Goal: Information Seeking & Learning: Learn about a topic

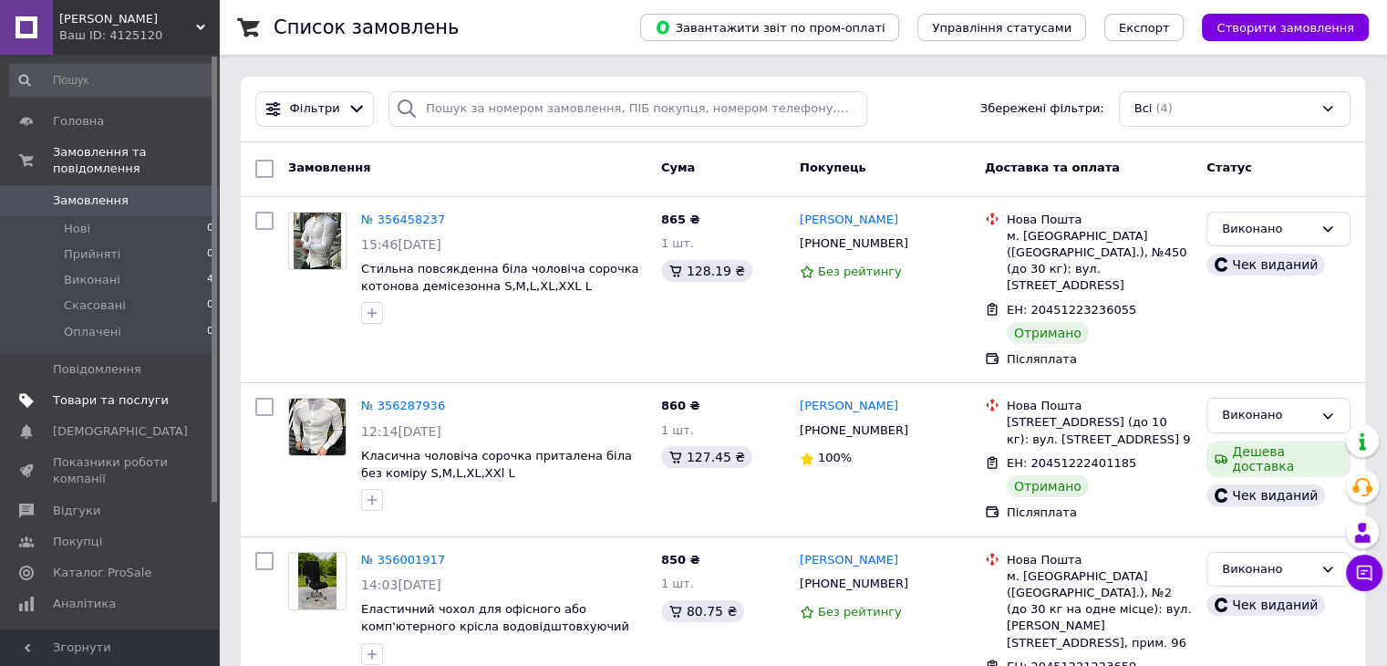
click at [160, 392] on link "Товари та послуги" at bounding box center [112, 400] width 224 height 31
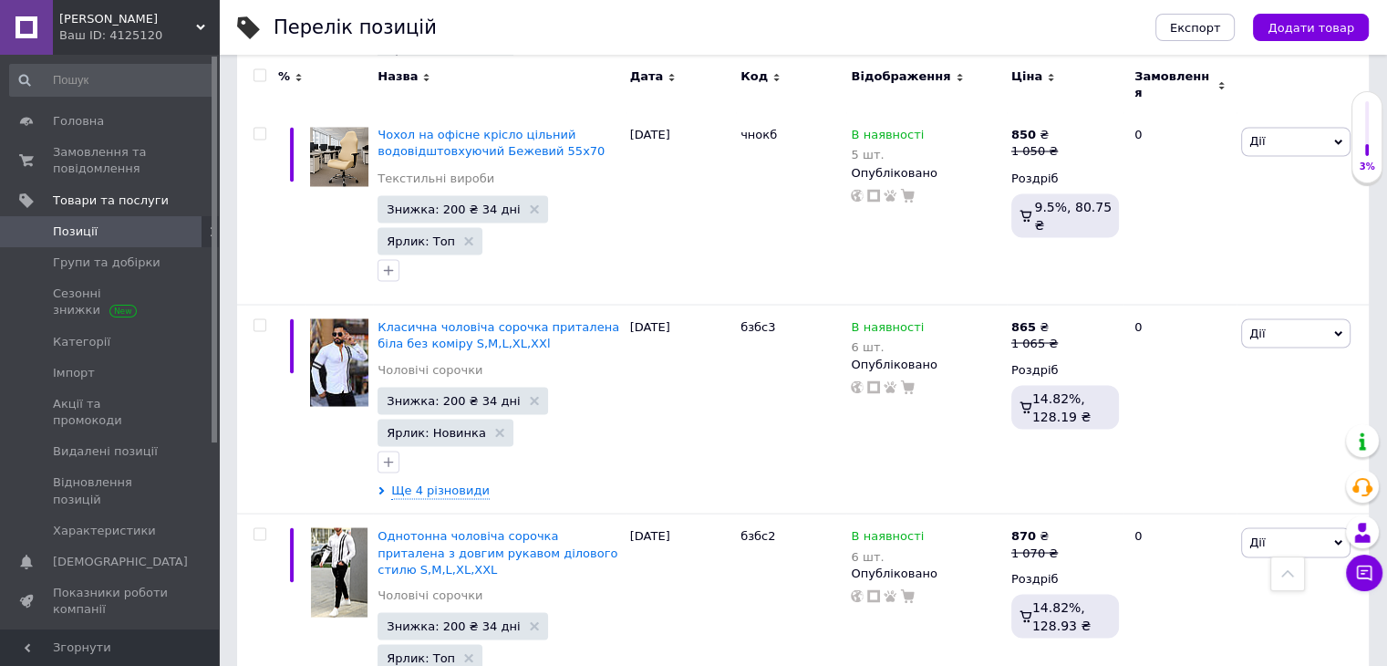
scroll to position [3374, 0]
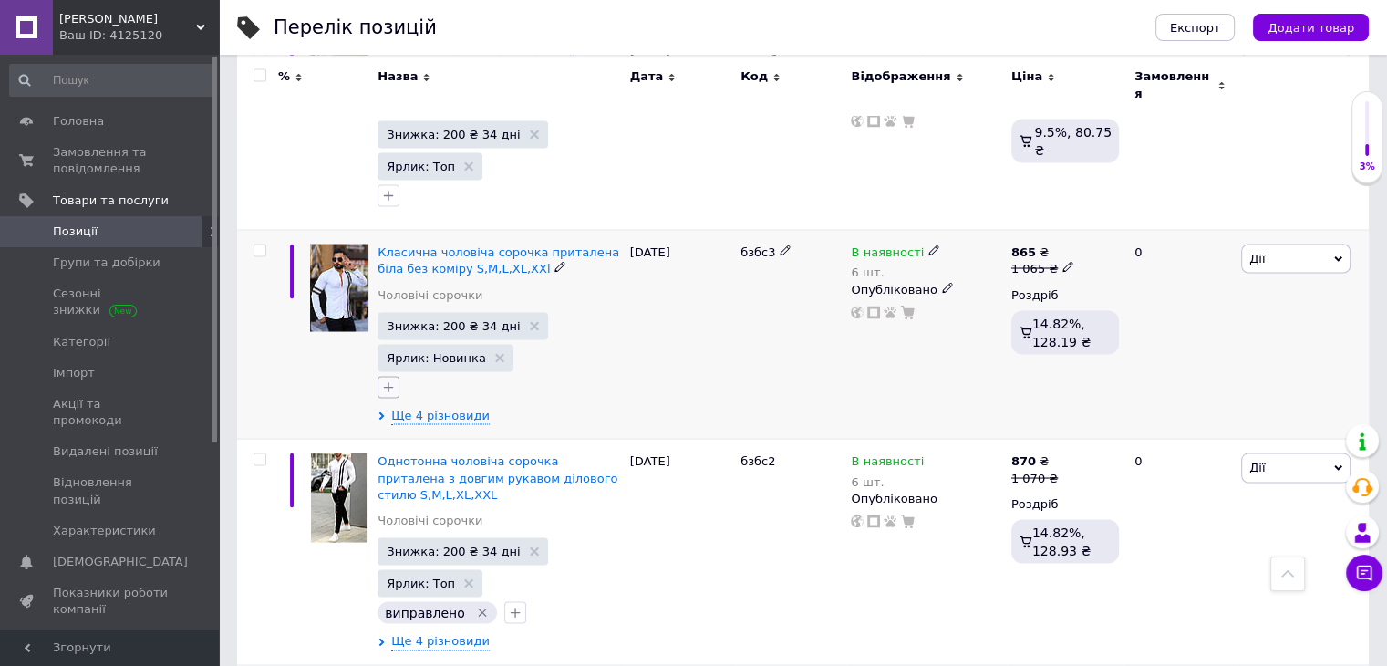
click at [394, 379] on icon "button" at bounding box center [388, 386] width 15 height 15
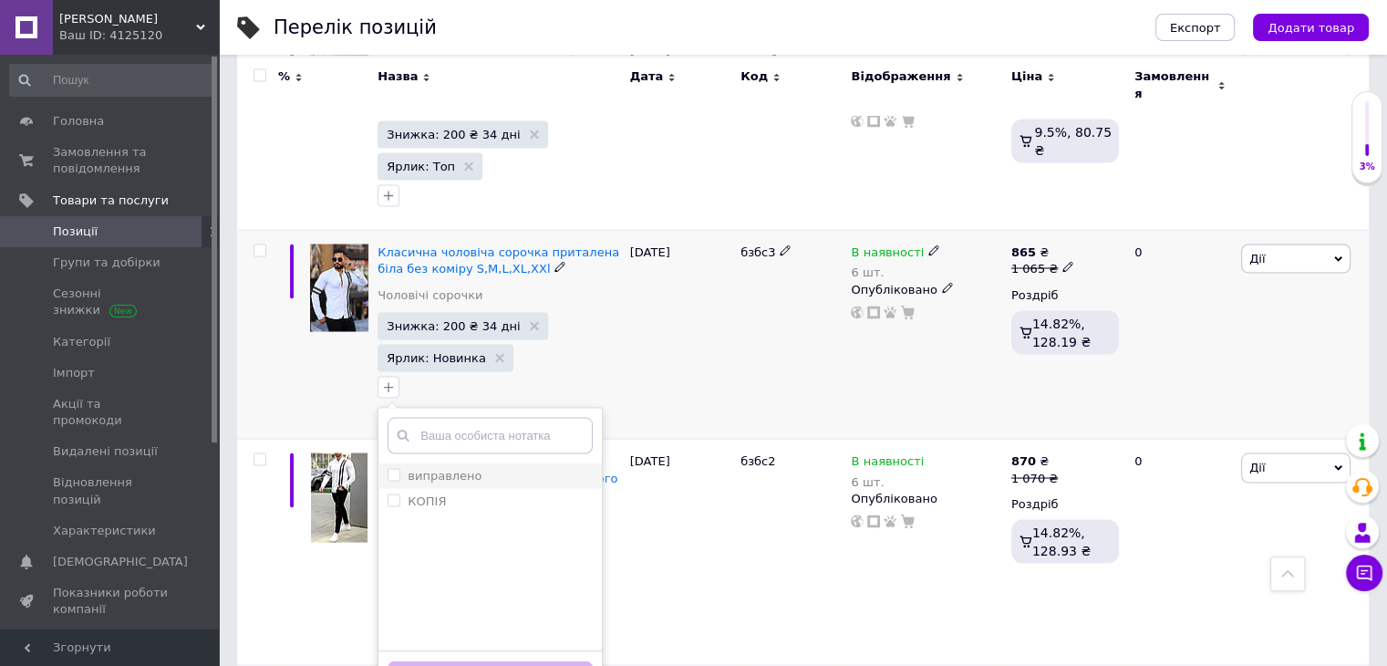
click at [393, 468] on input "виправлено" at bounding box center [394, 474] width 12 height 12
checkbox input "true"
click at [511, 660] on button "Додати мітку" at bounding box center [490, 678] width 205 height 36
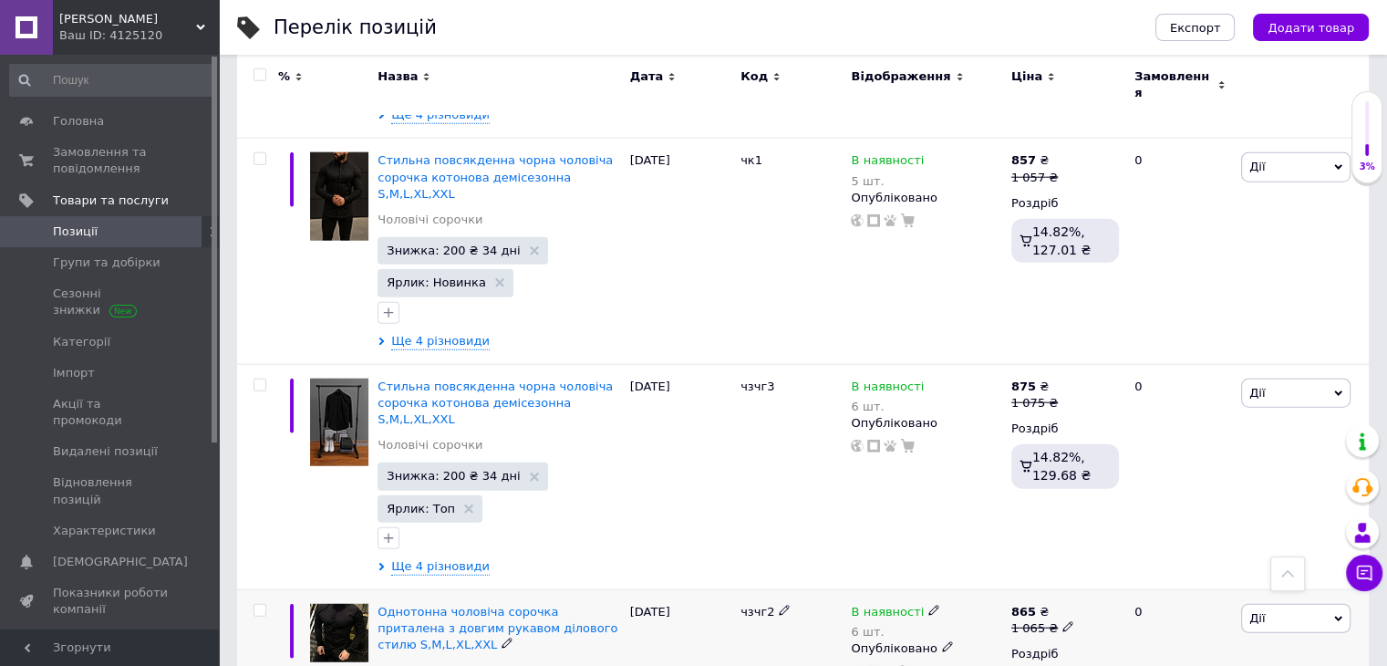
scroll to position [4559, 0]
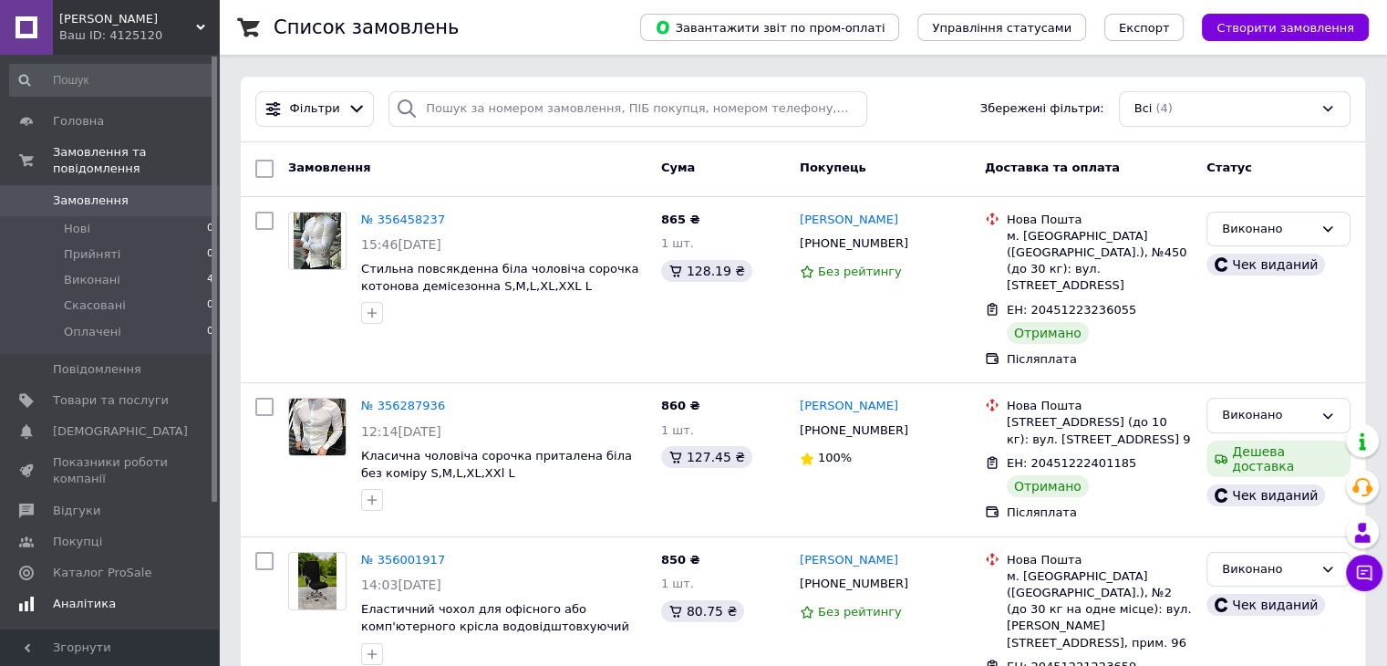
click at [150, 595] on span "Аналітика" at bounding box center [111, 603] width 116 height 16
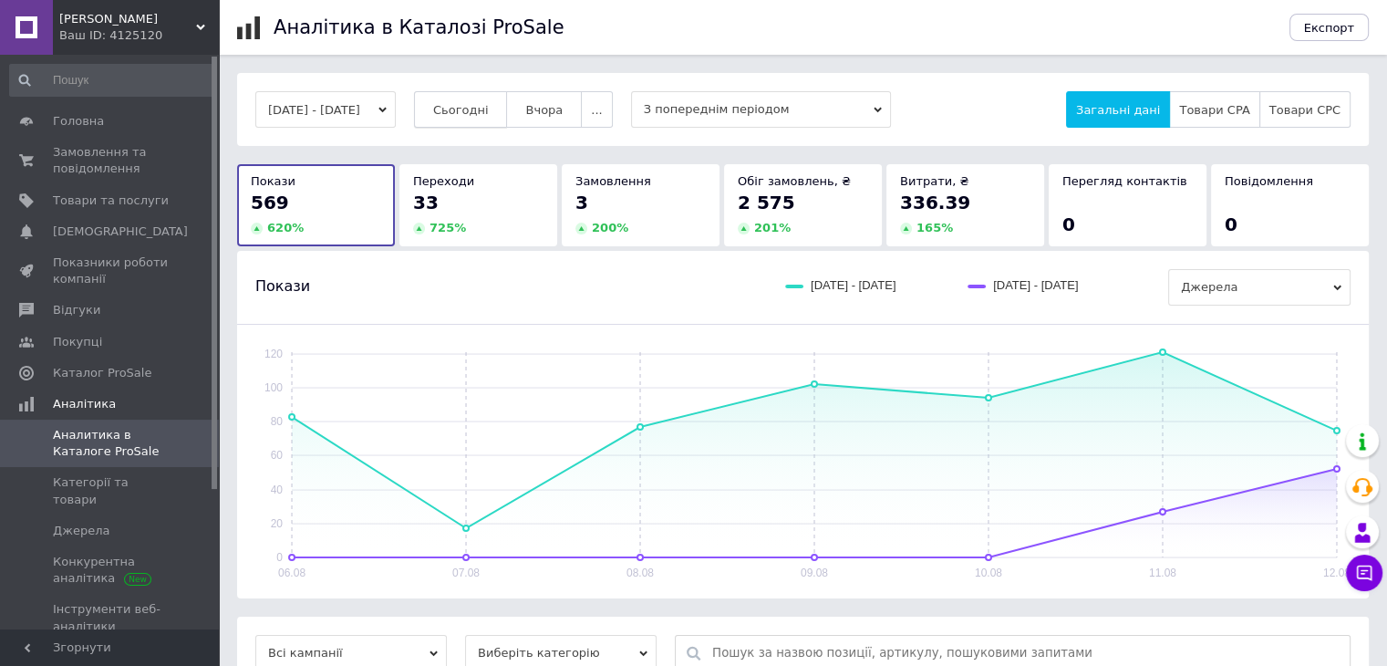
click at [500, 121] on button "Сьогодні" at bounding box center [461, 109] width 94 height 36
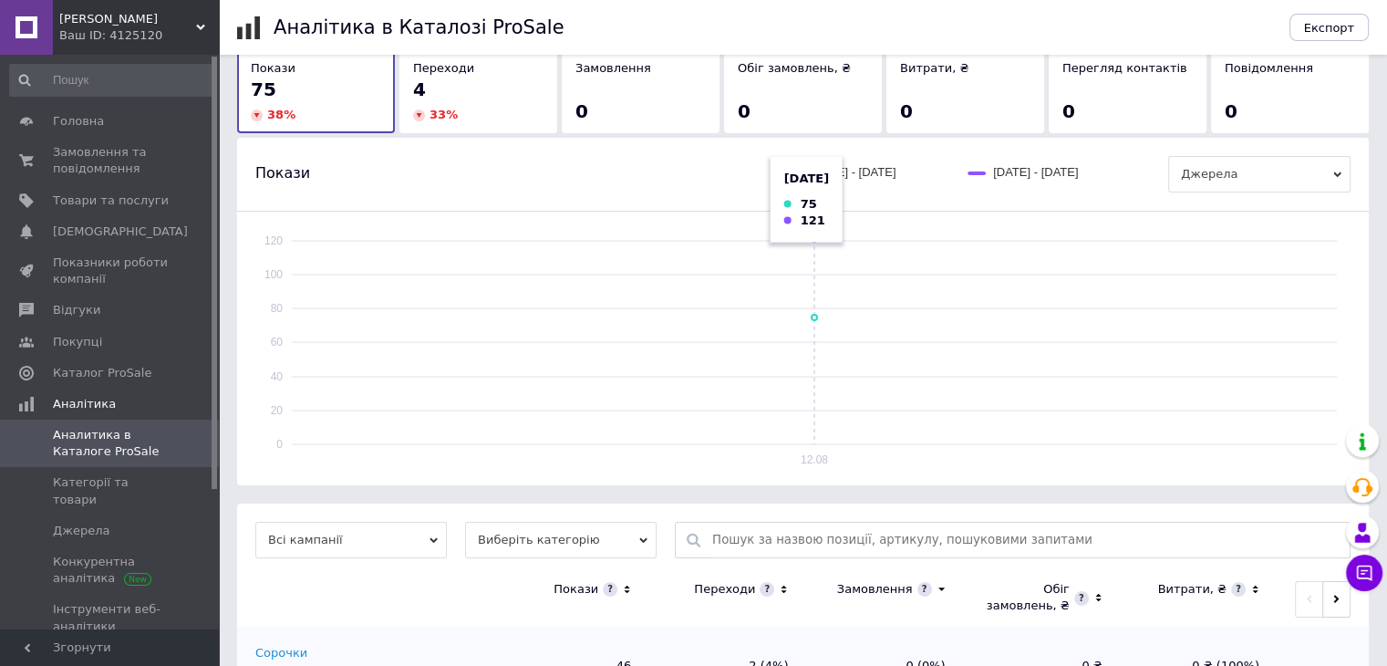
scroll to position [267, 0]
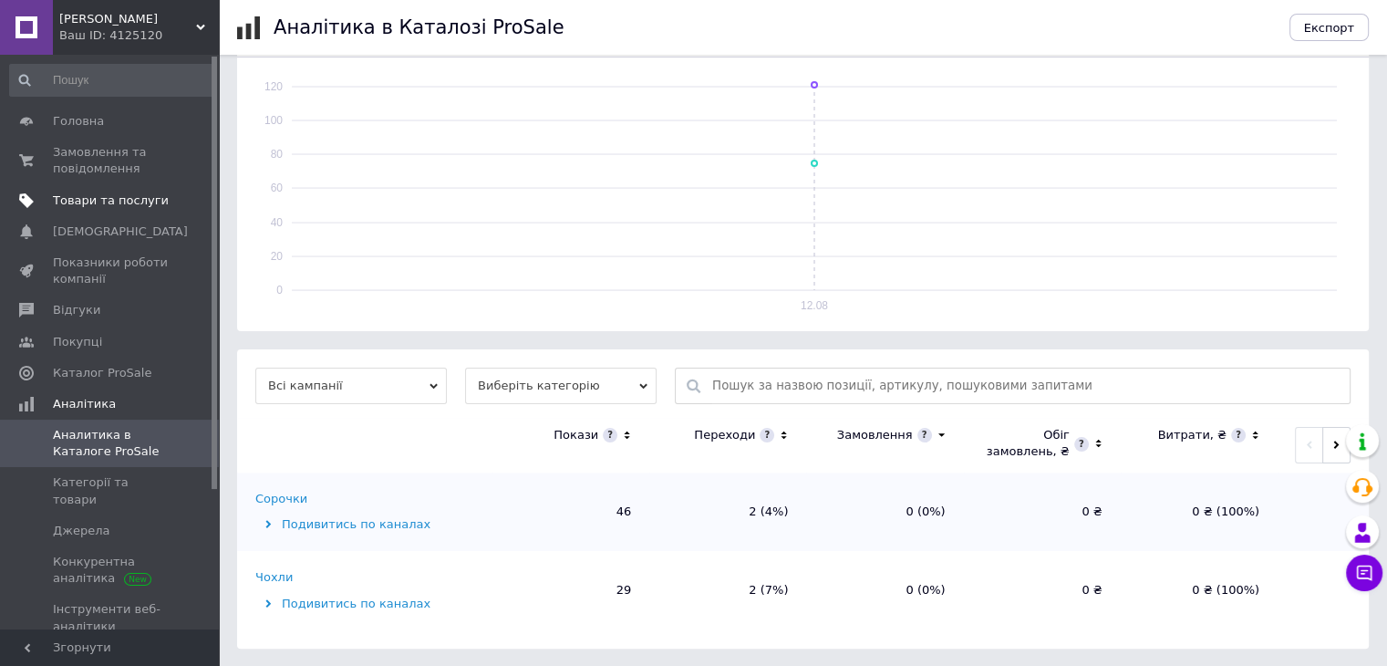
click at [136, 209] on link "Товари та послуги" at bounding box center [112, 200] width 224 height 31
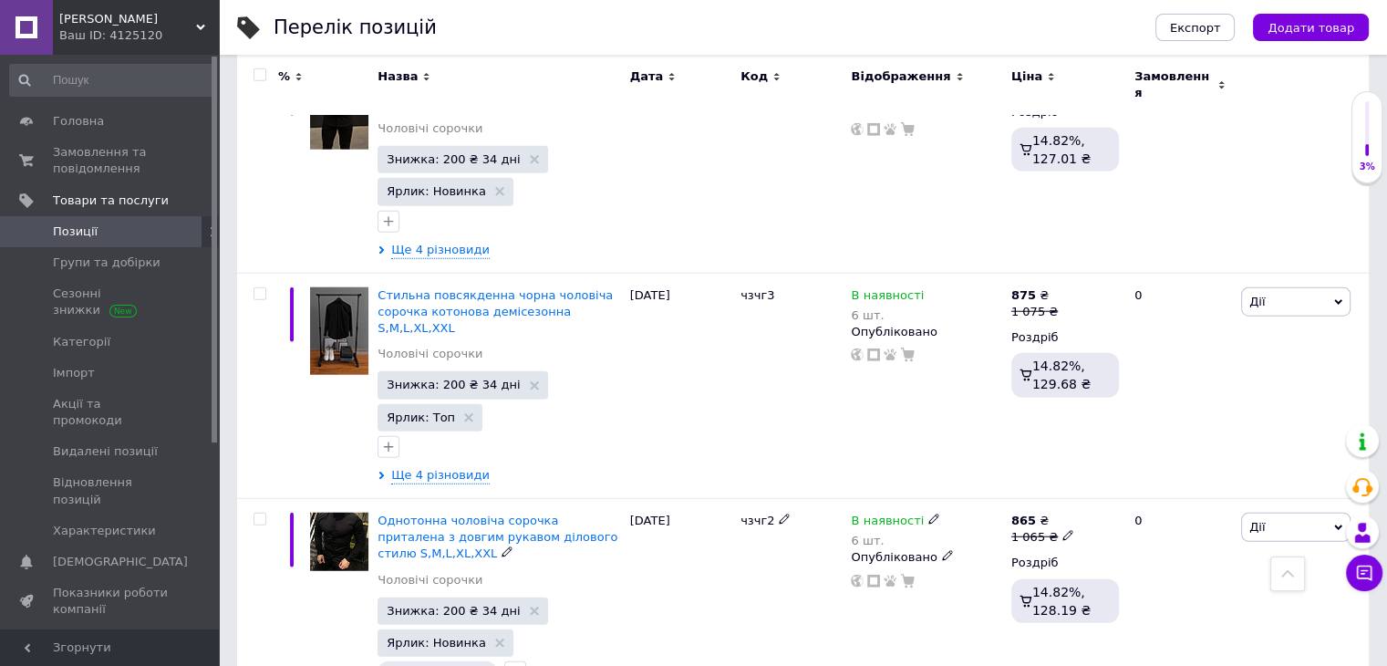
scroll to position [4559, 0]
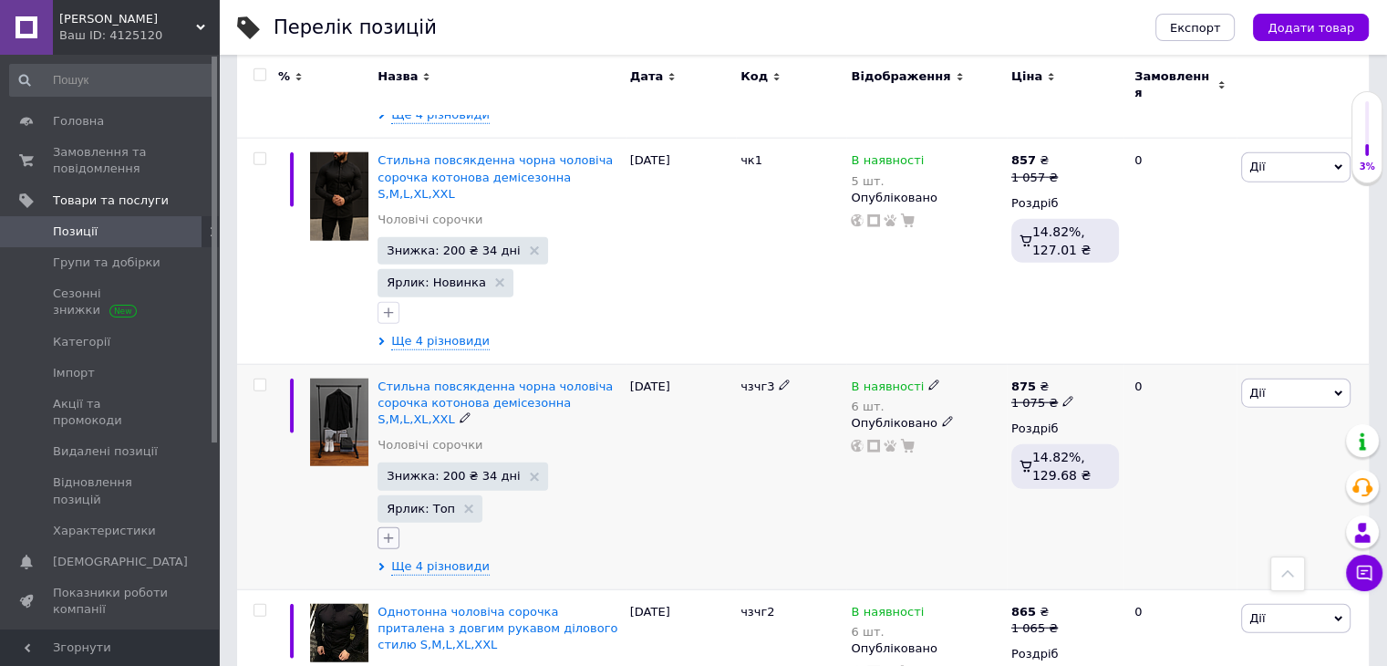
click at [385, 532] on icon "button" at bounding box center [389, 537] width 10 height 10
click at [398, 619] on input "виправлено" at bounding box center [394, 625] width 12 height 12
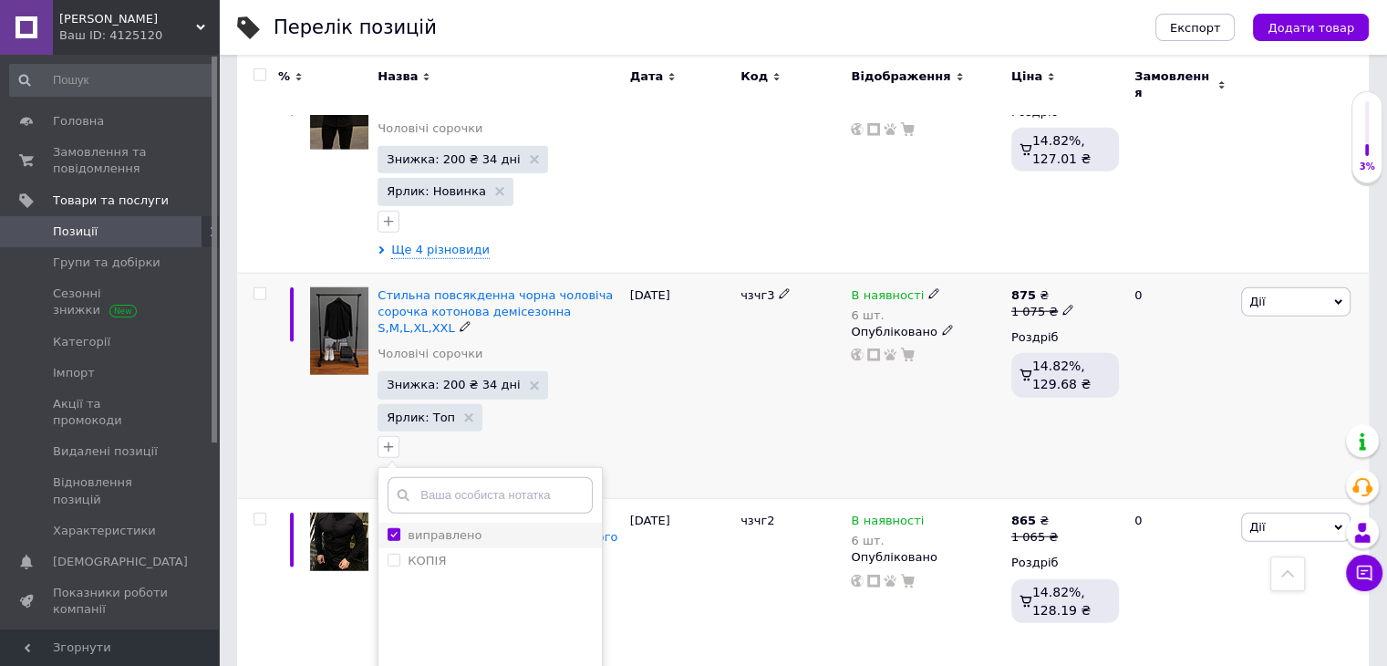
click at [388, 527] on label "виправлено" at bounding box center [435, 535] width 94 height 16
click at [388, 528] on input "виправлено" at bounding box center [394, 534] width 12 height 12
click at [391, 528] on input "виправлено" at bounding box center [394, 534] width 12 height 12
checkbox input "false"
click at [704, 282] on div "[DATE]" at bounding box center [680, 385] width 110 height 225
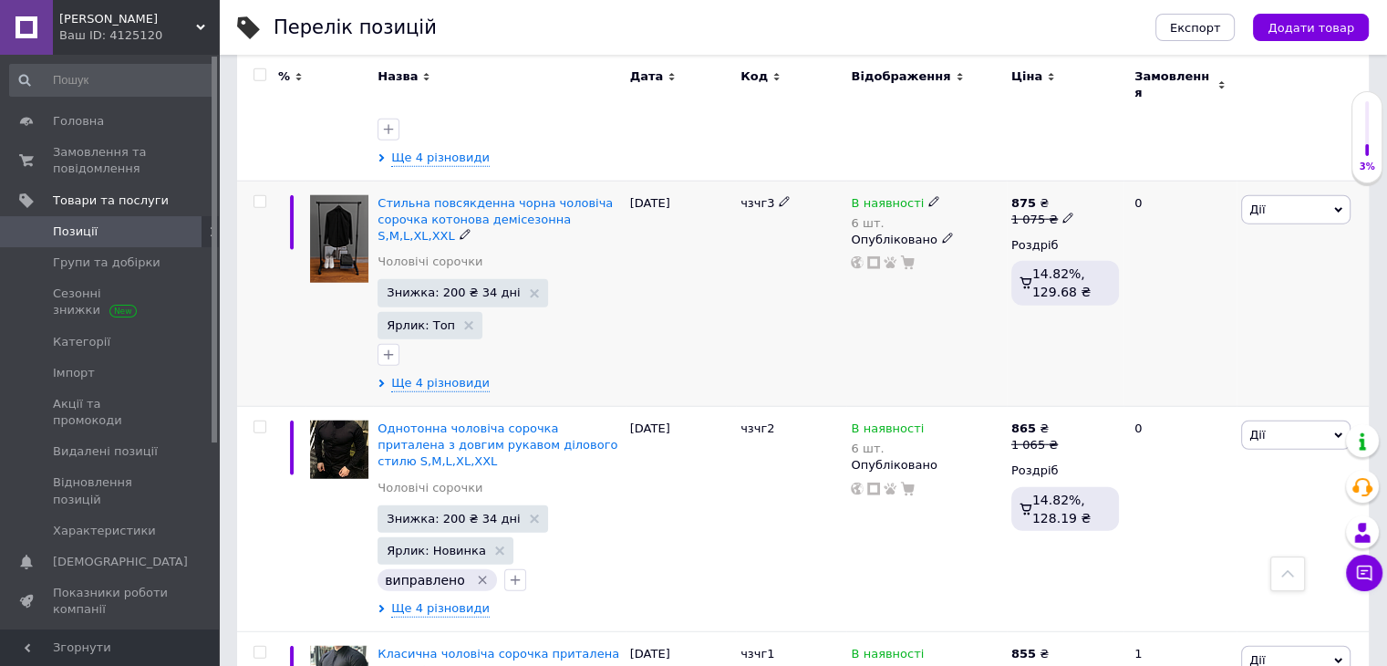
scroll to position [4711, 0]
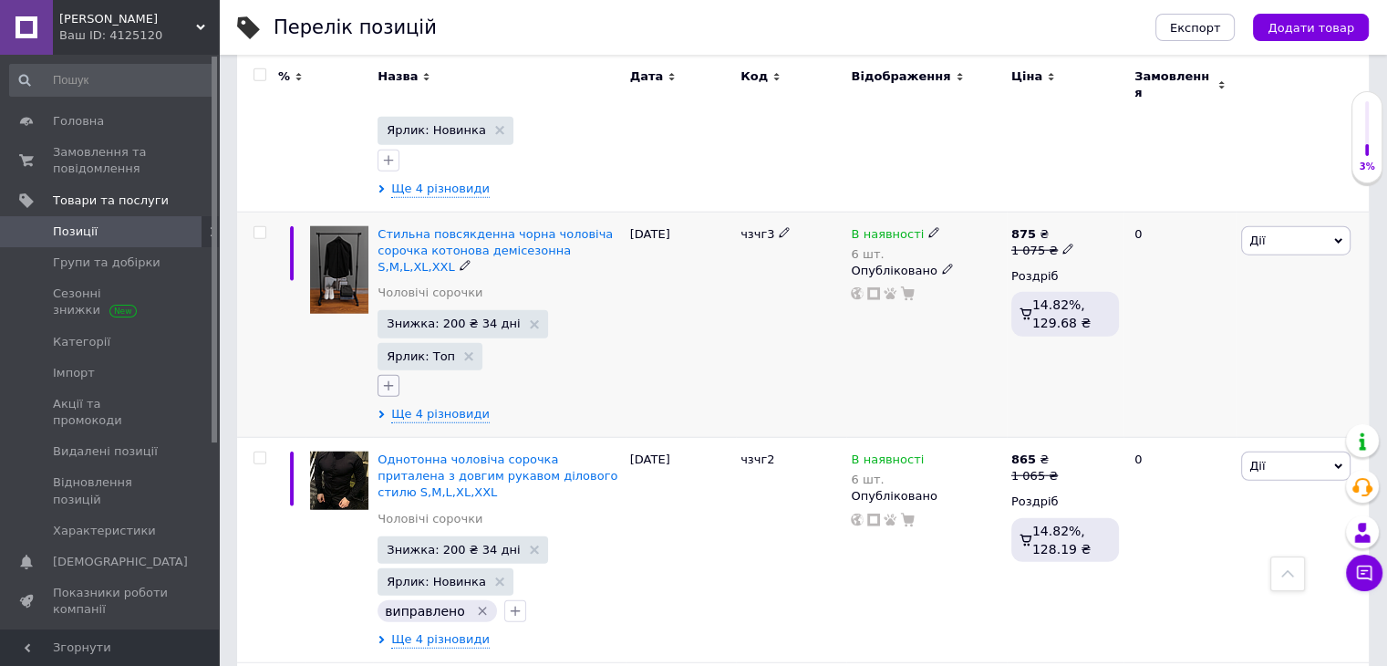
click at [389, 378] on icon "button" at bounding box center [388, 385] width 15 height 15
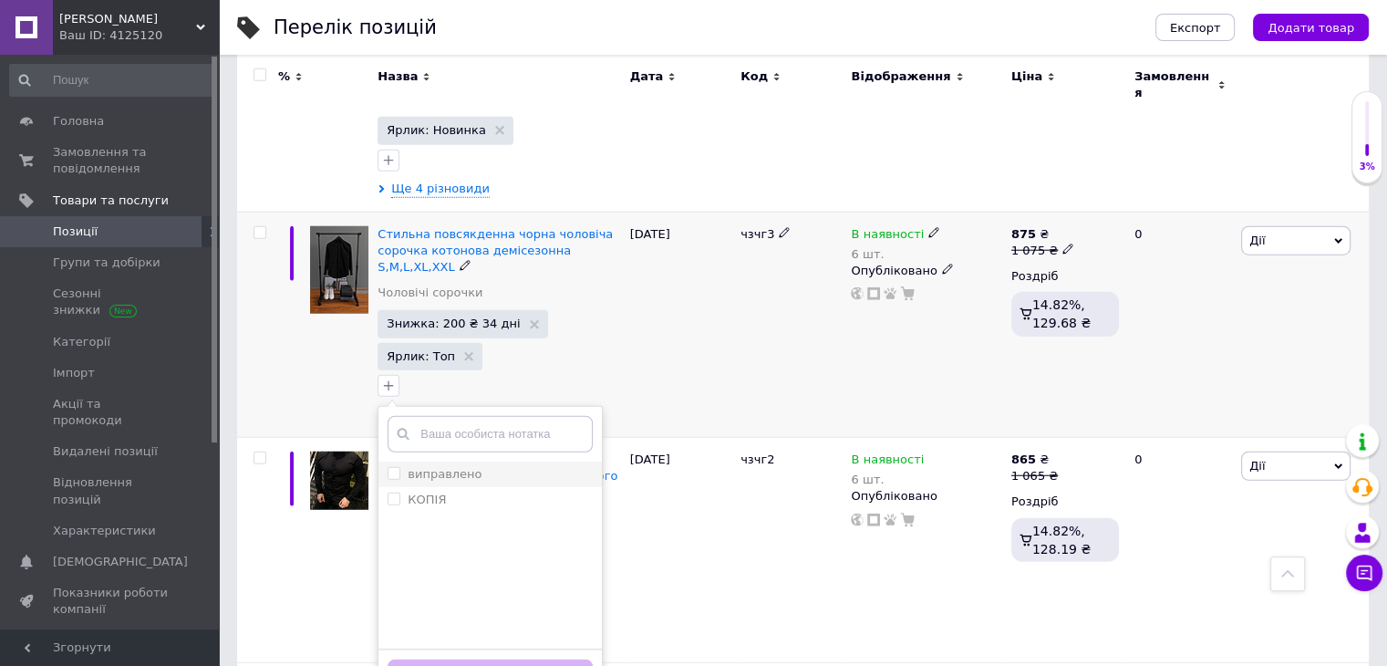
click at [428, 467] on label "виправлено" at bounding box center [445, 474] width 74 height 14
checkbox input "true"
click at [517, 659] on button "Додати мітку" at bounding box center [490, 677] width 205 height 36
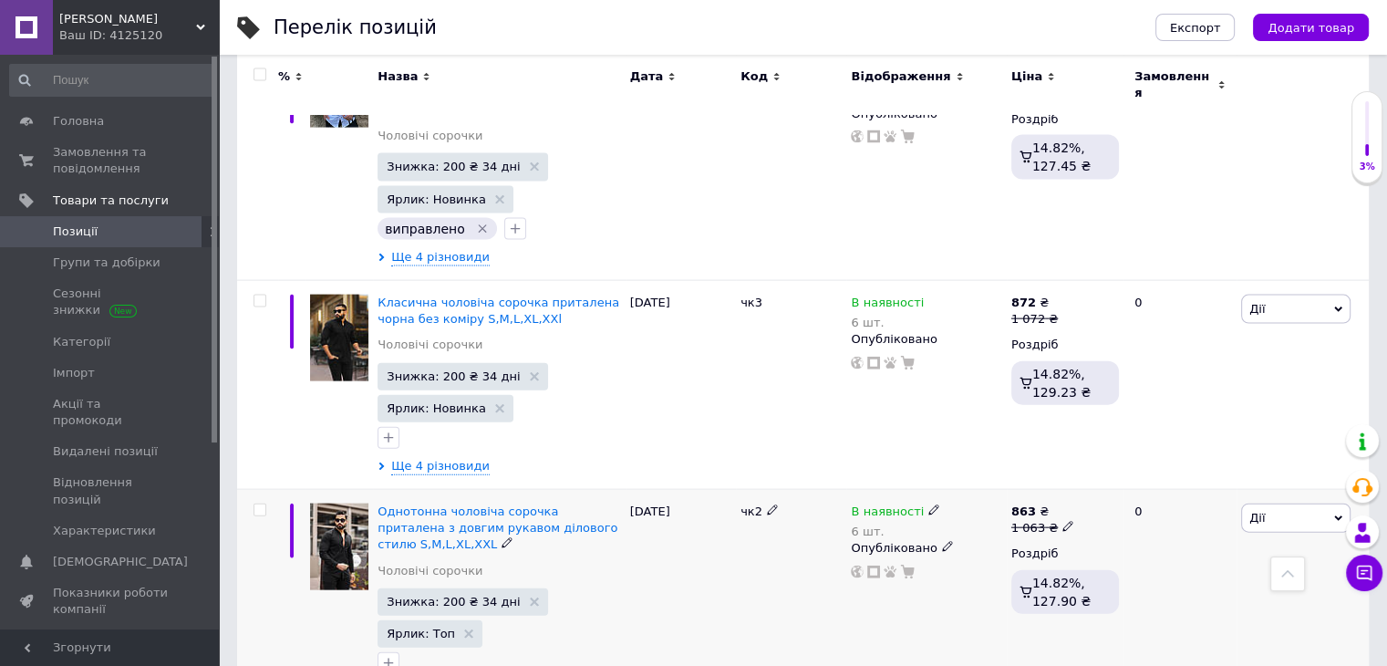
scroll to position [3891, 0]
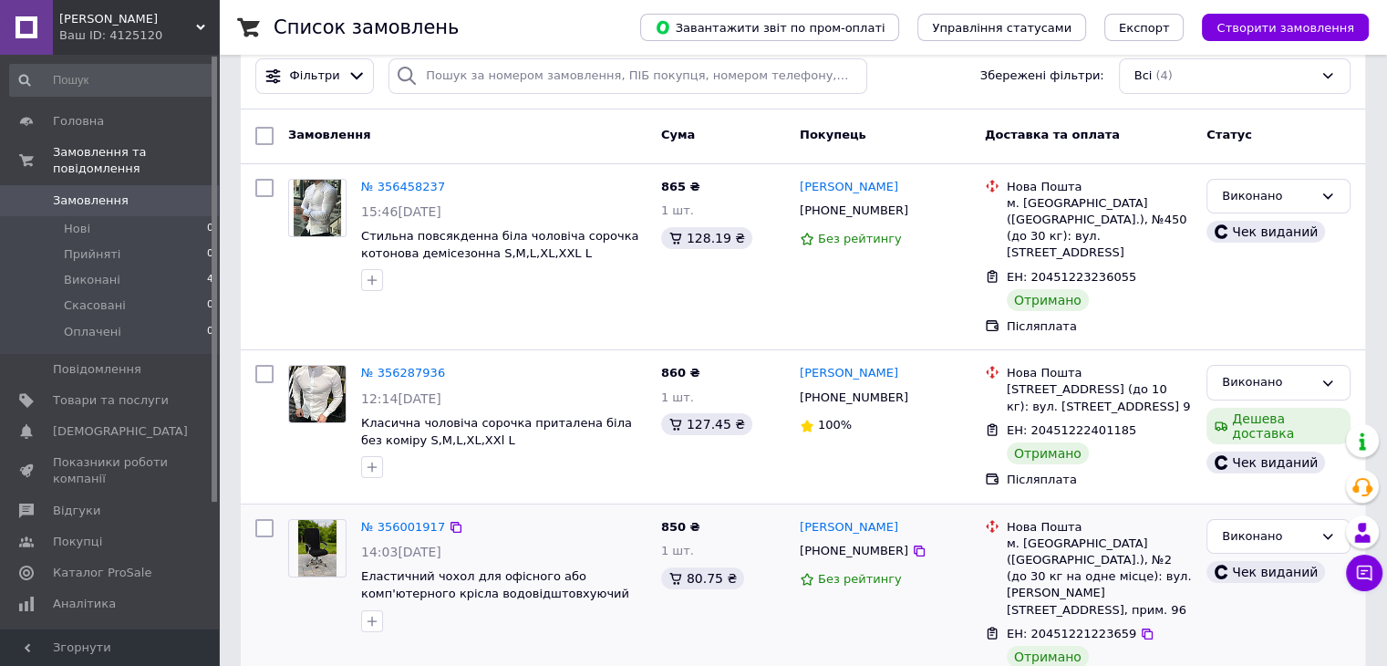
scroll to position [16, 0]
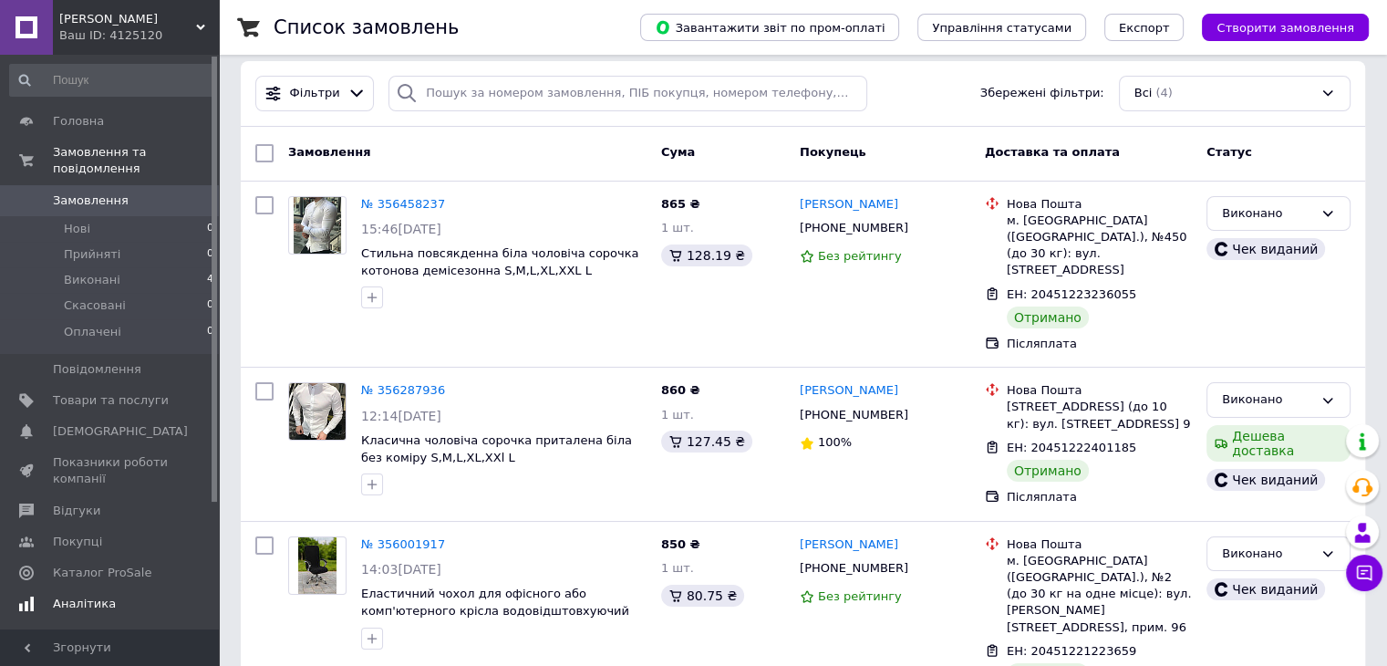
click at [146, 595] on span "Аналітика" at bounding box center [111, 603] width 116 height 16
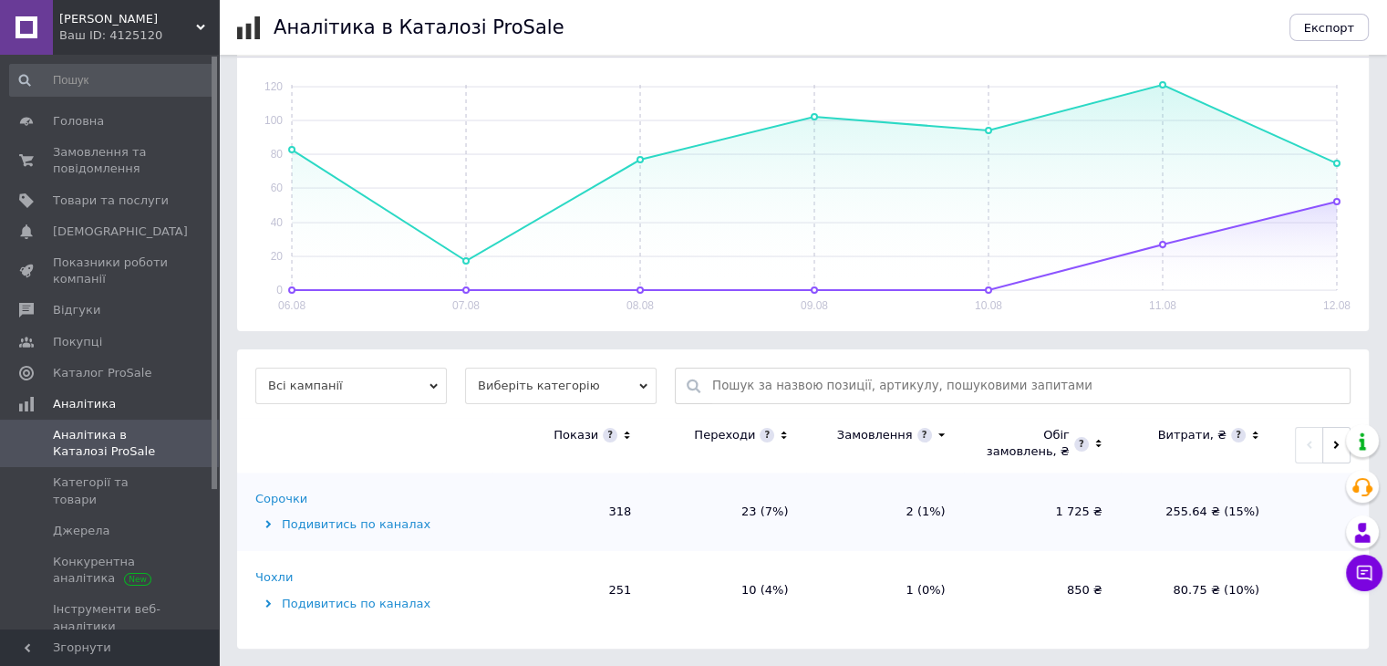
scroll to position [85, 0]
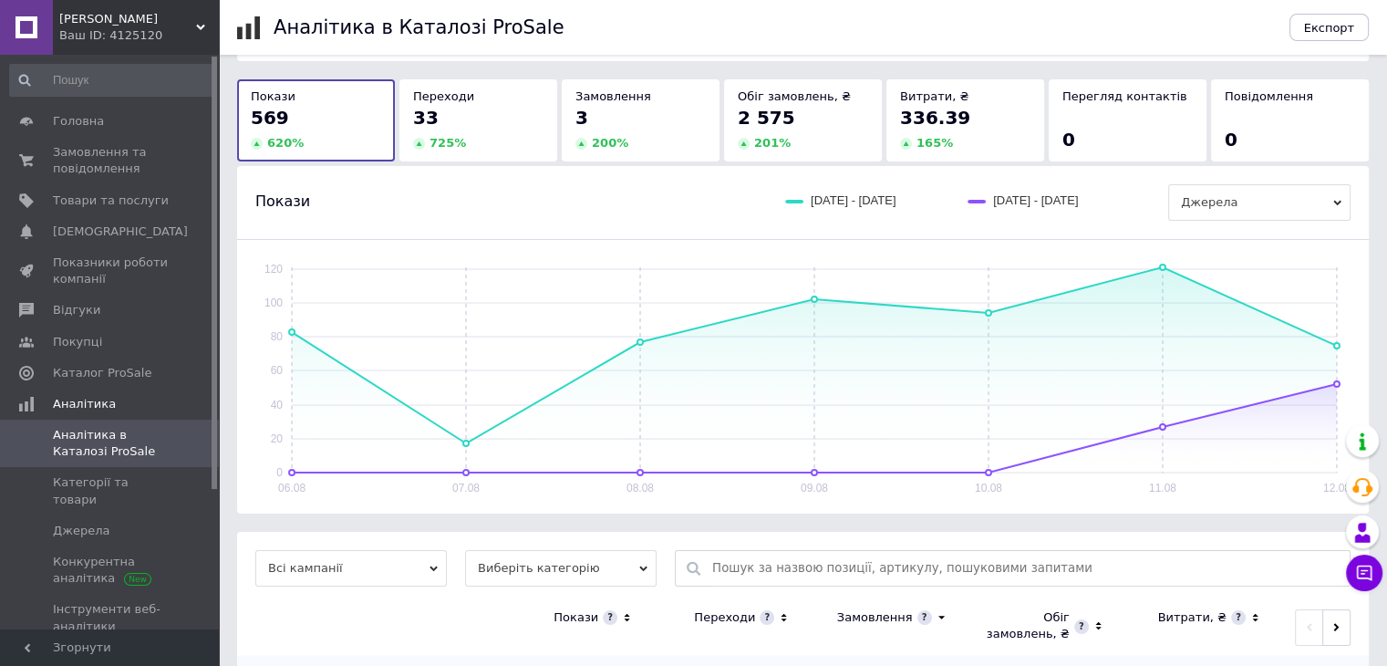
click at [136, 453] on span "Аналітика в Каталозі ProSale" at bounding box center [111, 443] width 116 height 33
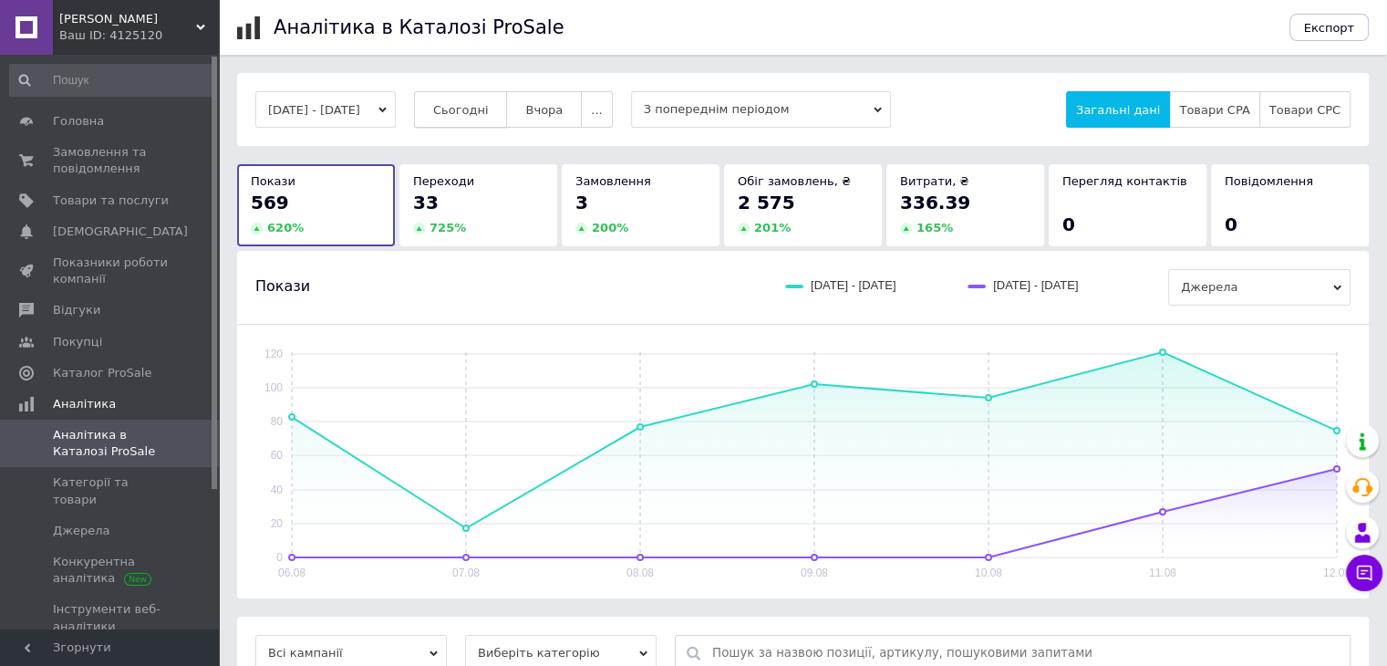
click at [489, 108] on span "Сьогодні" at bounding box center [461, 110] width 56 height 14
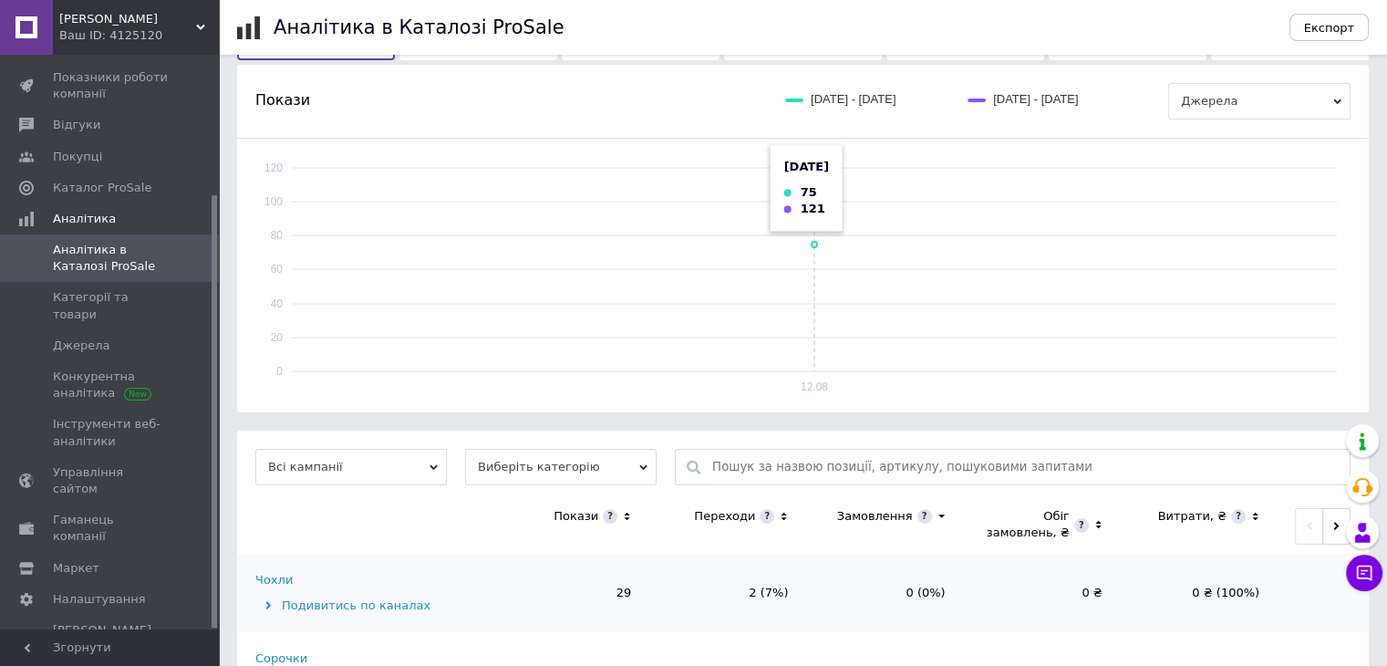
scroll to position [267, 0]
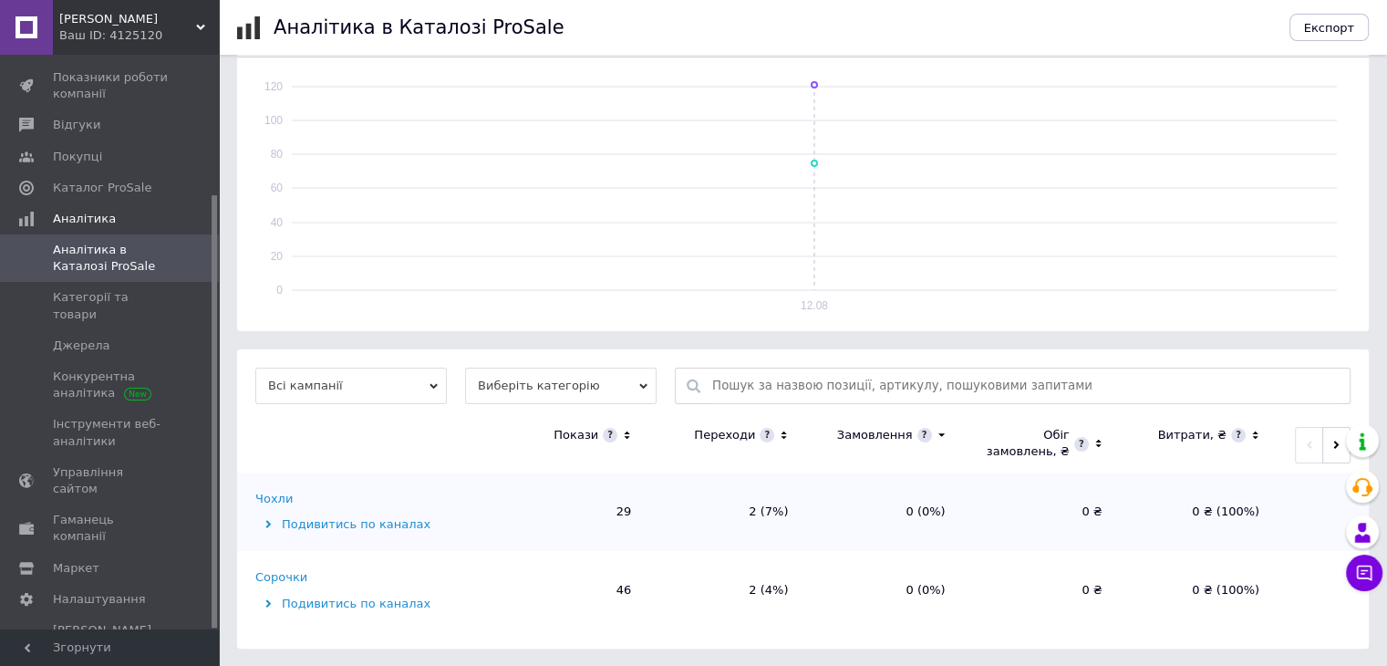
click at [295, 575] on div "Сорочки" at bounding box center [281, 577] width 52 height 16
click at [346, 574] on div "Чоловічі сорочки" at bounding box center [307, 577] width 105 height 16
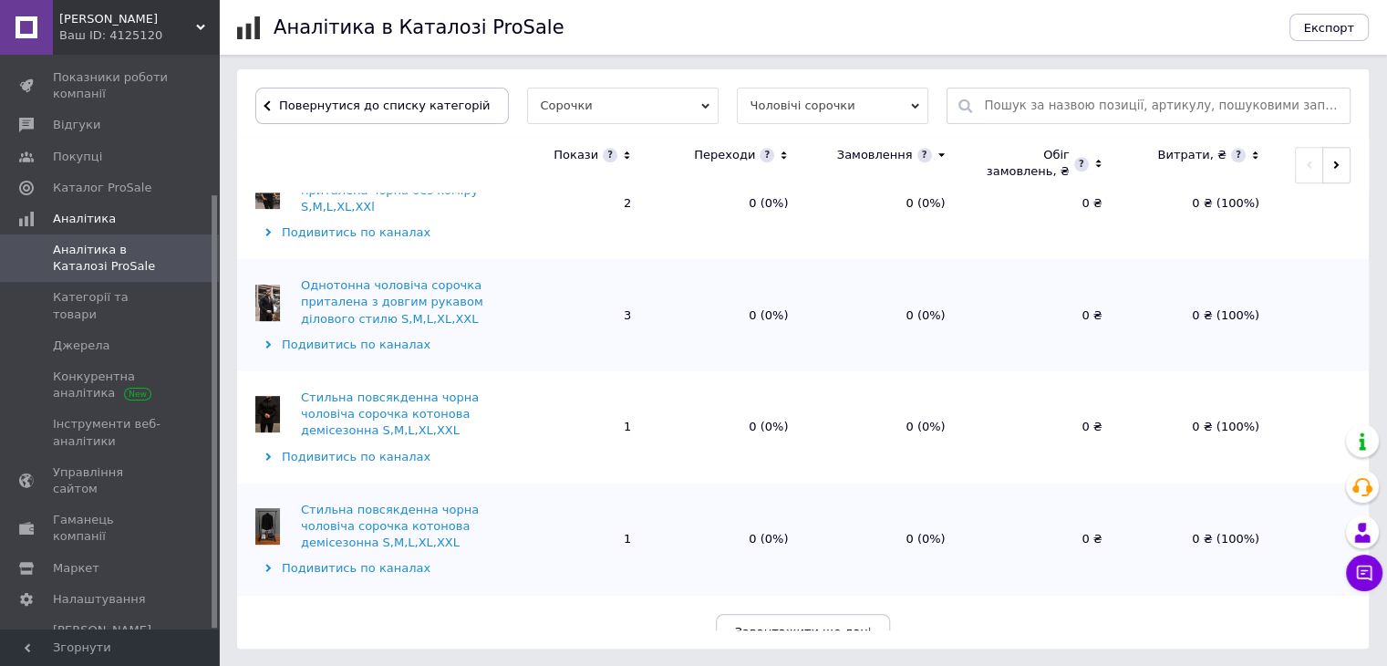
scroll to position [1935, 0]
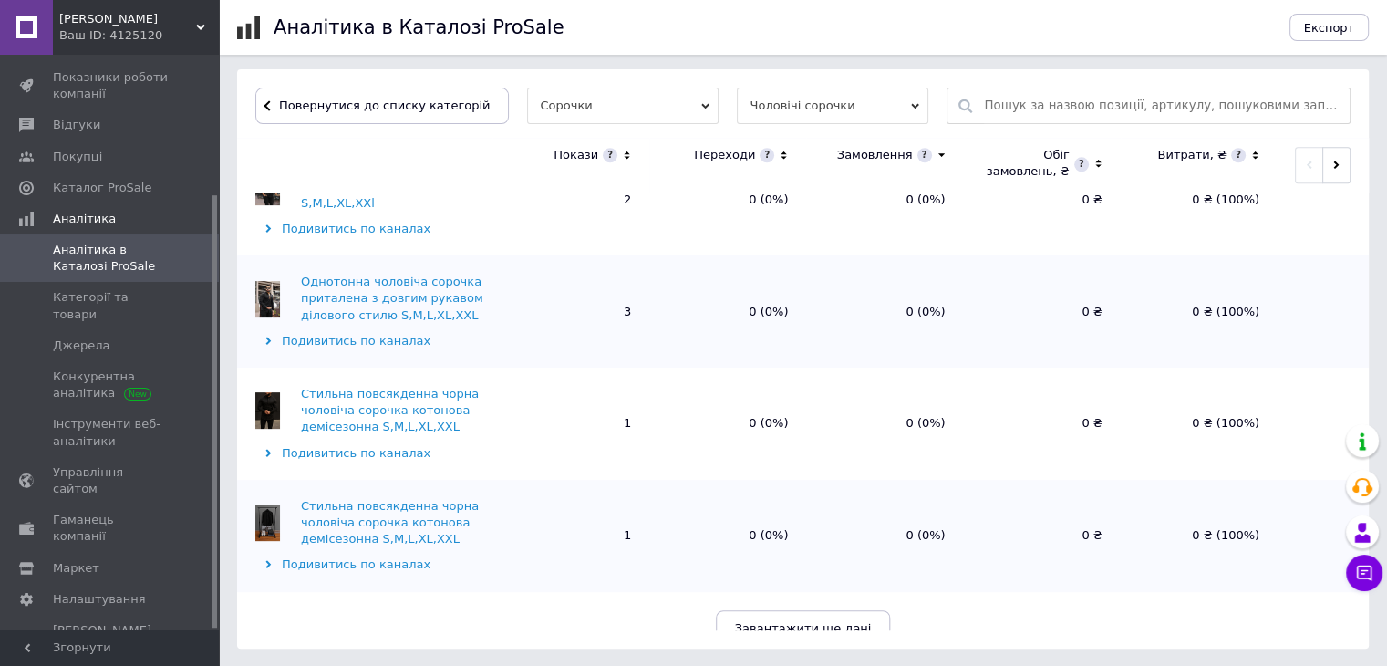
click at [817, 621] on span "Завантажити ще дані" at bounding box center [803, 628] width 137 height 14
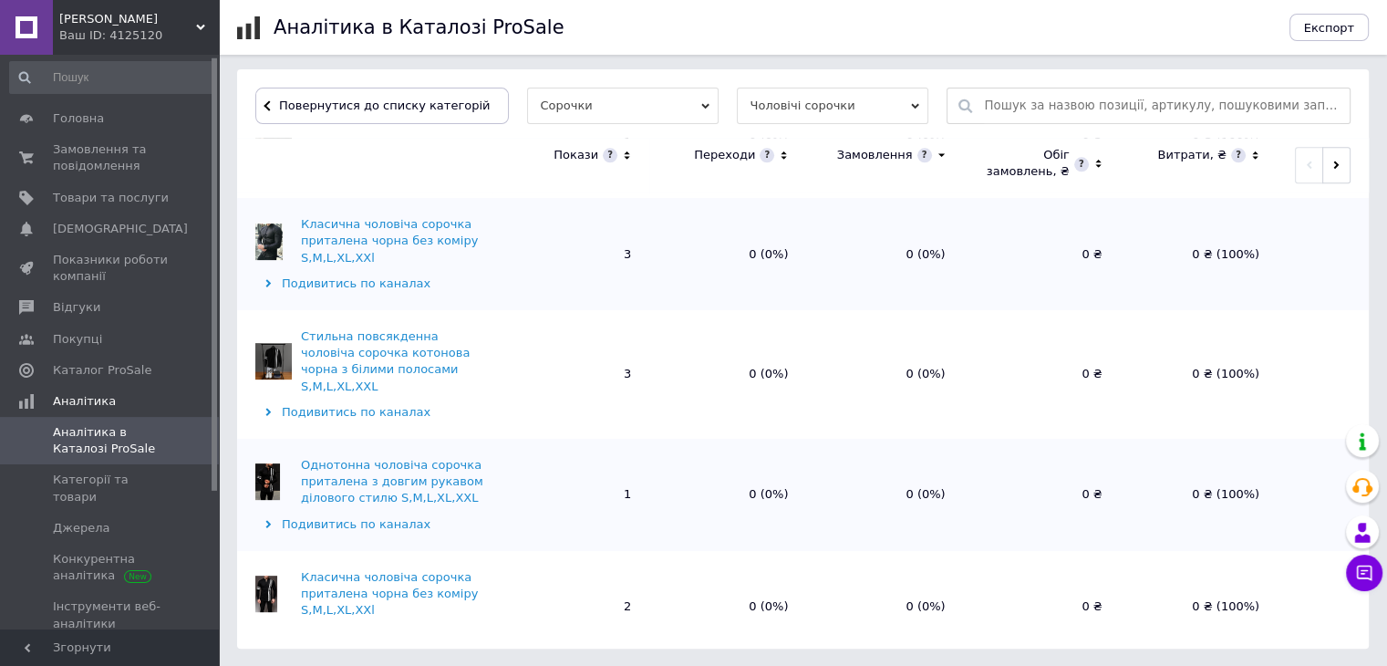
scroll to position [0, 0]
click at [129, 205] on span "Товари та послуги" at bounding box center [111, 200] width 116 height 16
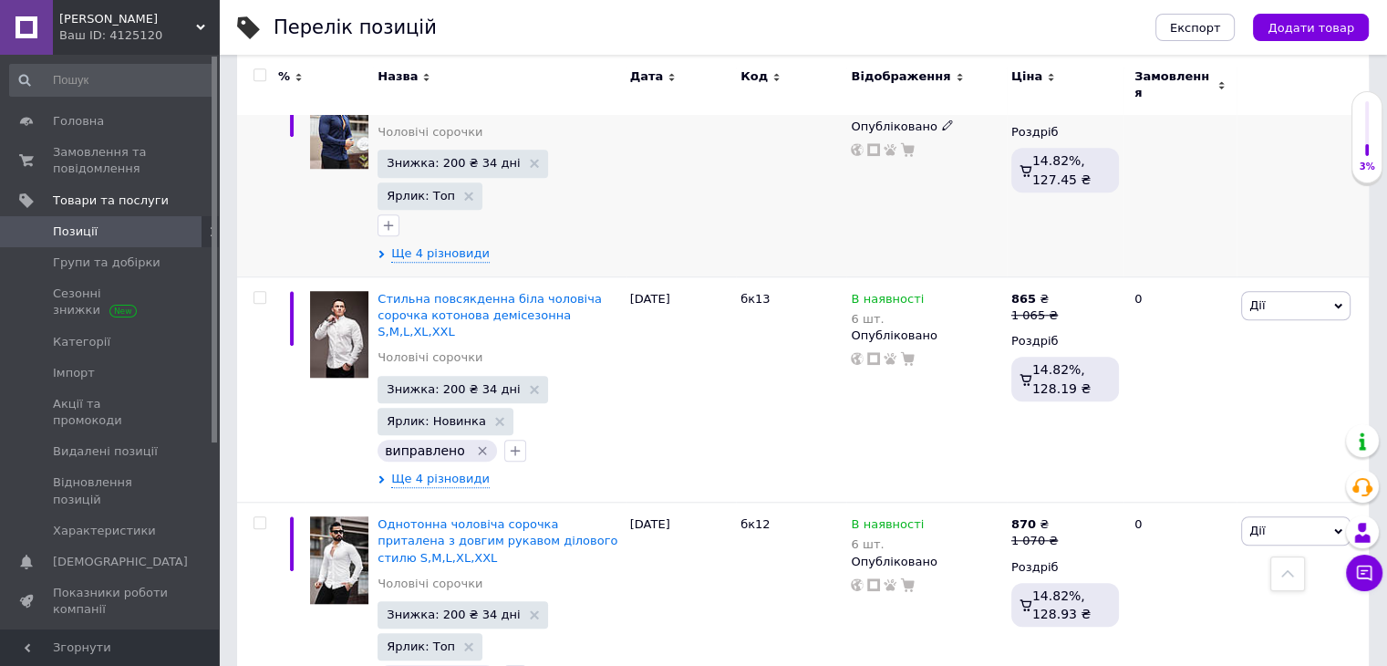
scroll to position [1459, 0]
